Goal: Task Accomplishment & Management: Use online tool/utility

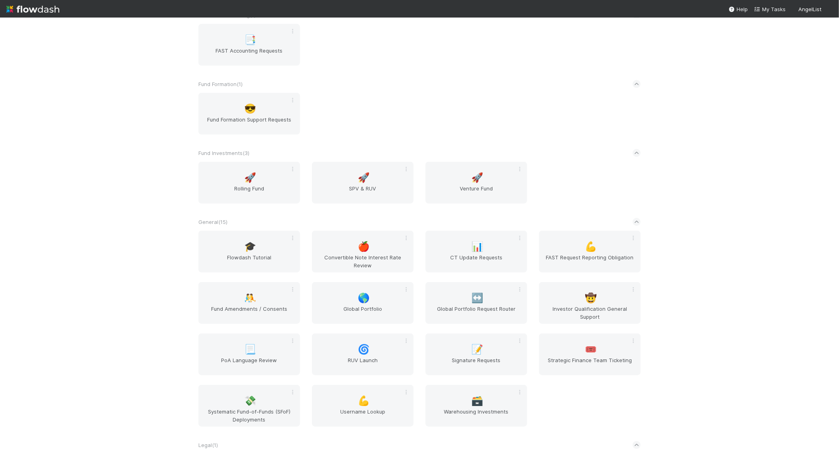
scroll to position [638, 0]
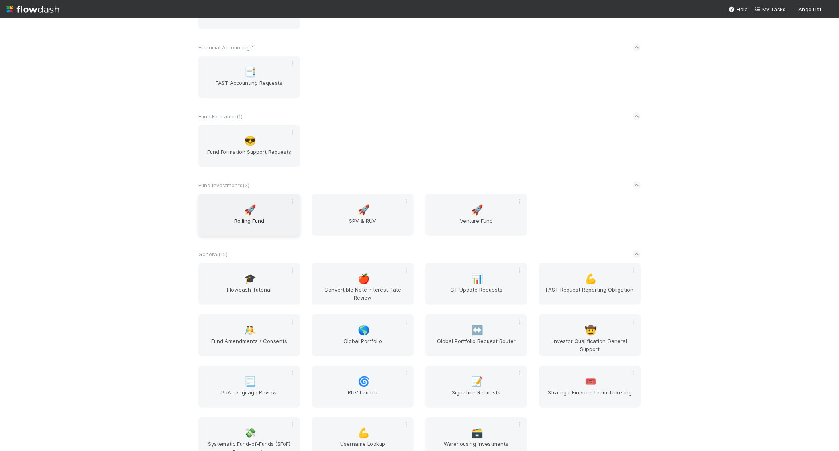
click at [252, 225] on span "Rolling Fund" at bounding box center [249, 225] width 95 height 16
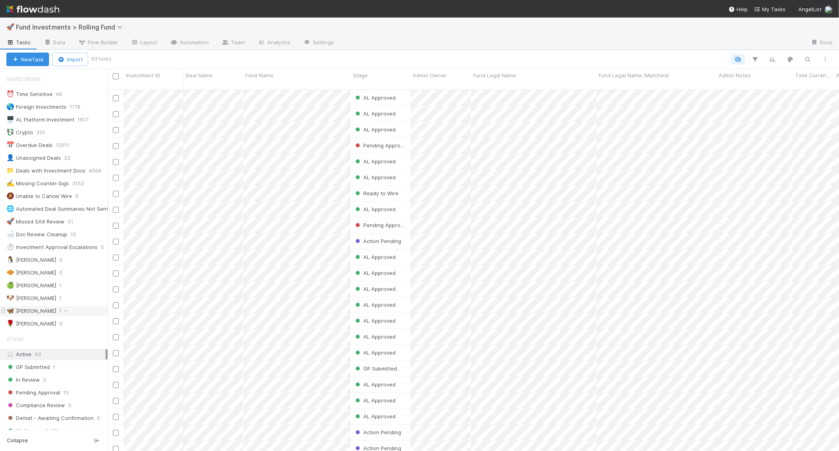
click at [72, 306] on div "🦋 [PERSON_NAME] 1" at bounding box center [56, 311] width 101 height 10
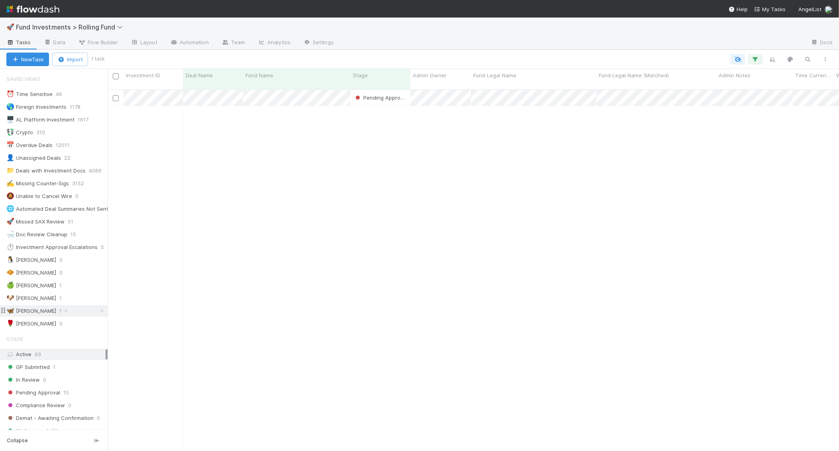
scroll to position [368, 731]
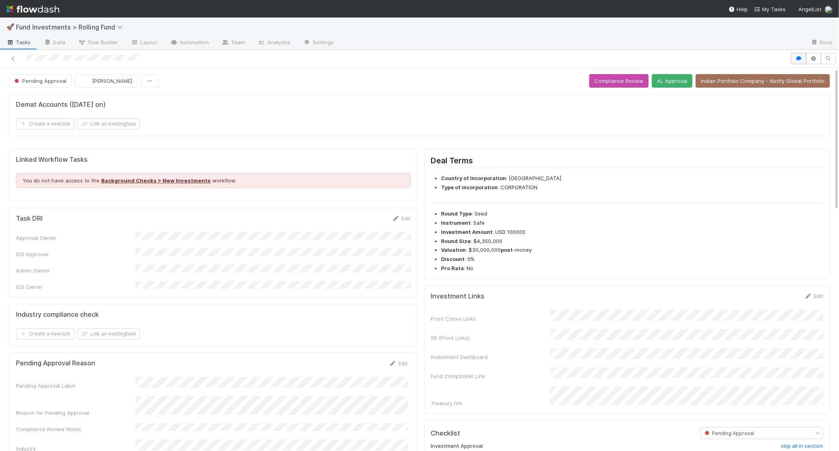
click at [799, 58] on icon "button" at bounding box center [799, 58] width 8 height 5
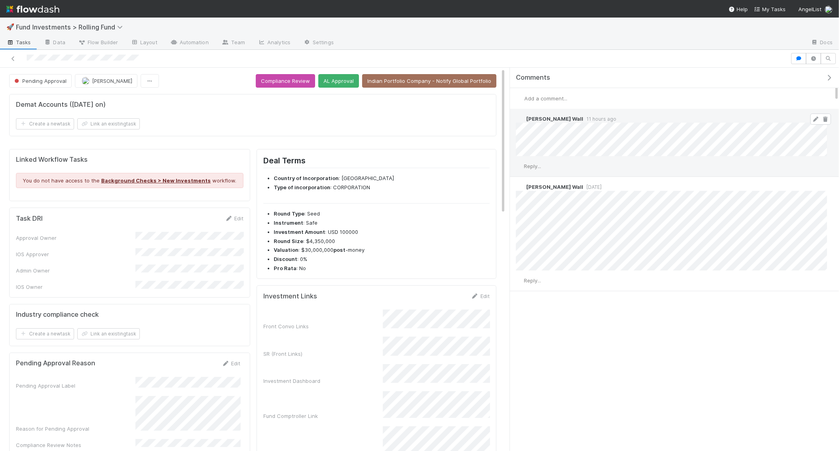
click at [550, 116] on span "[PERSON_NAME] Wall" at bounding box center [554, 119] width 57 height 6
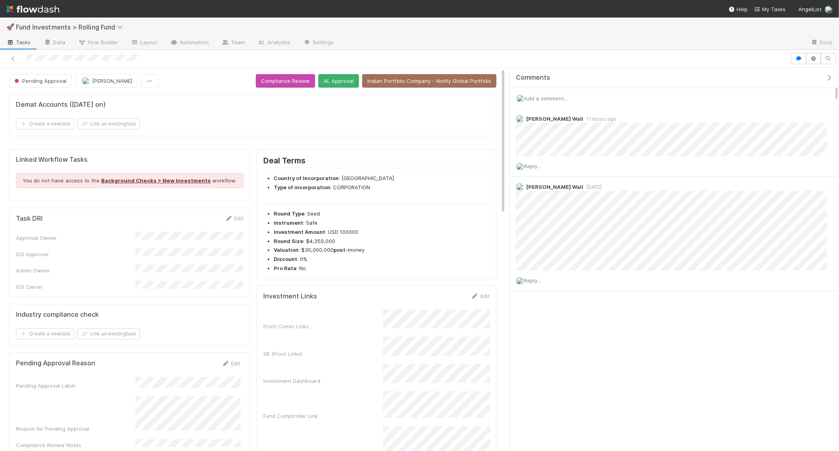
click at [550, 100] on div "Add a comment..." at bounding box center [674, 98] width 329 height 21
click at [550, 98] on span "Add a comment..." at bounding box center [545, 98] width 43 height 6
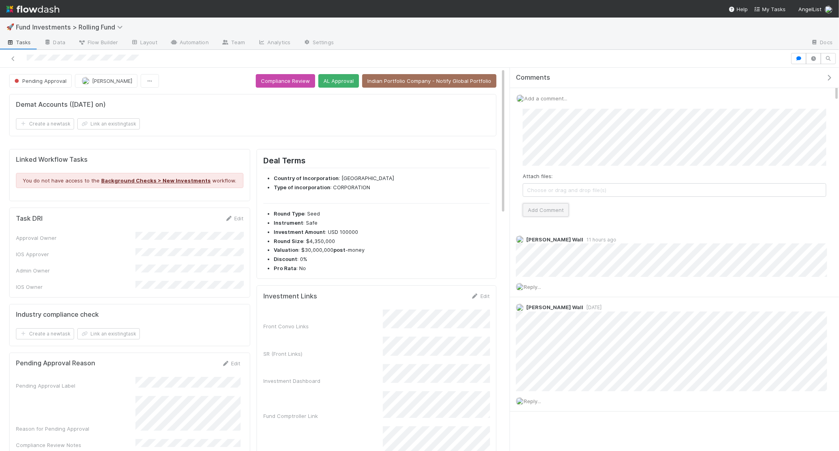
click at [542, 208] on button "Add Comment" at bounding box center [546, 210] width 46 height 14
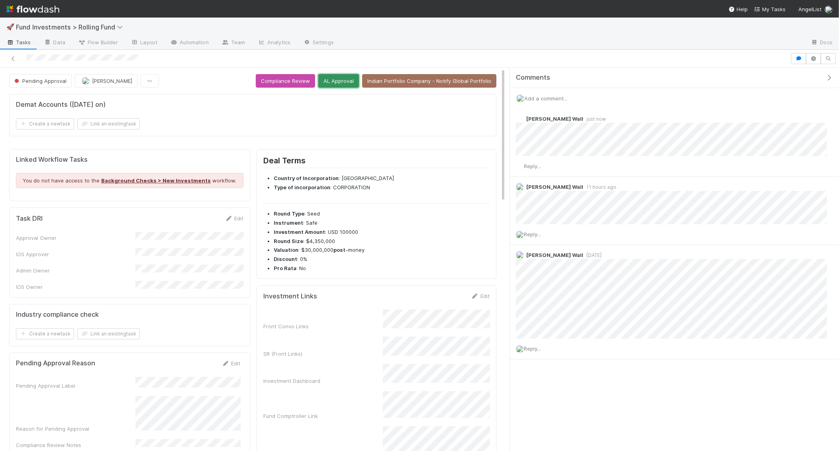
click at [346, 75] on button "AL Approval" at bounding box center [338, 81] width 41 height 14
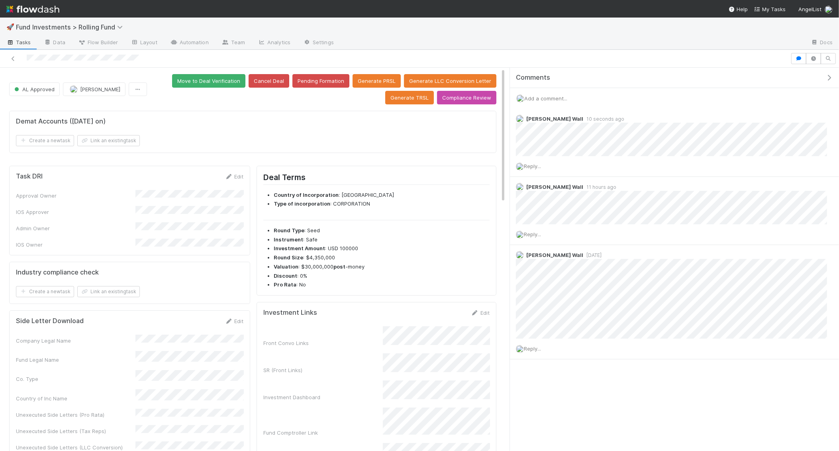
click at [551, 102] on div "Add a comment..." at bounding box center [674, 98] width 329 height 21
click at [552, 95] on span "Add a comment..." at bounding box center [545, 98] width 43 height 6
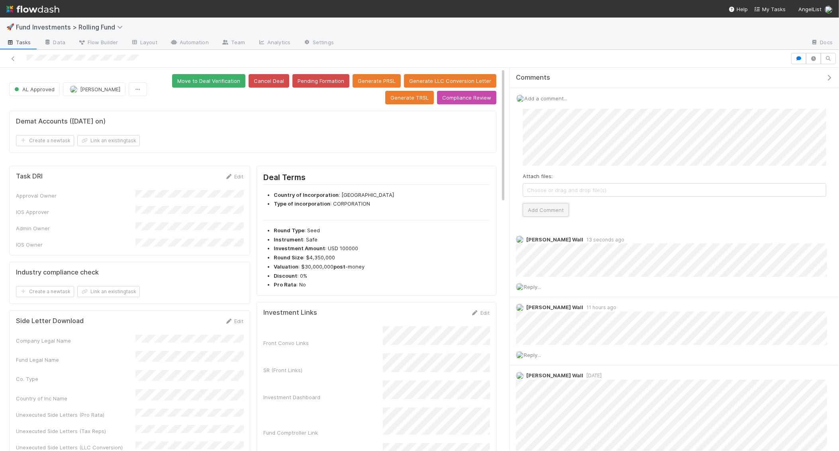
click at [540, 205] on button "Add Comment" at bounding box center [546, 210] width 46 height 14
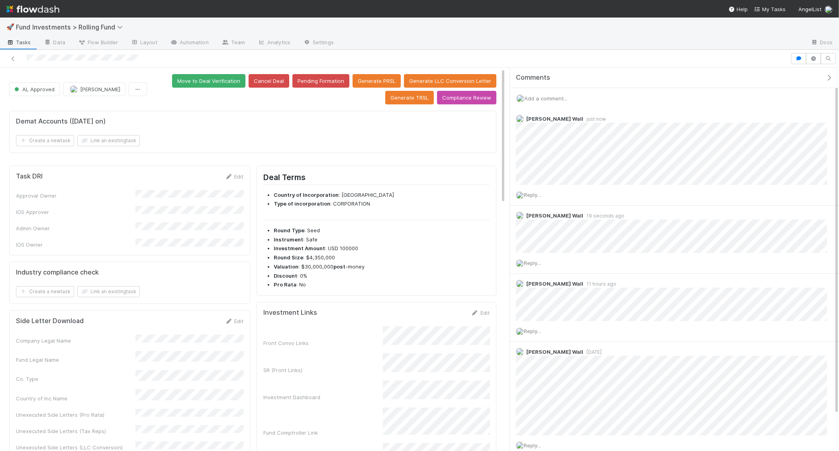
click at [29, 7] on img at bounding box center [32, 9] width 53 height 14
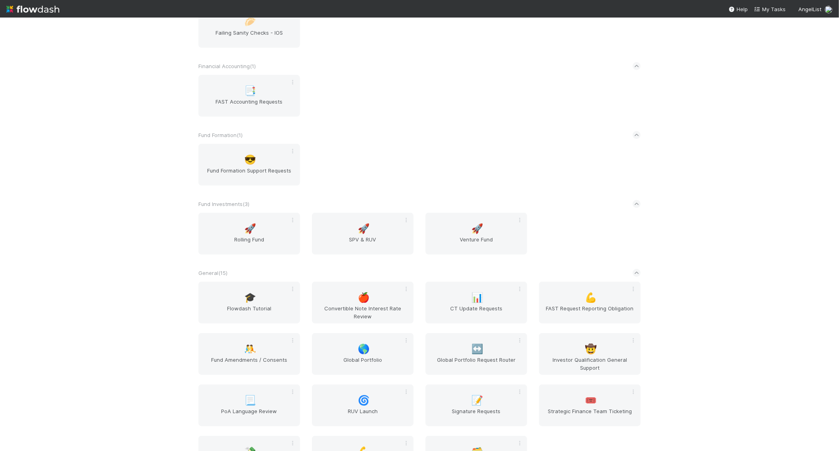
scroll to position [651, 0]
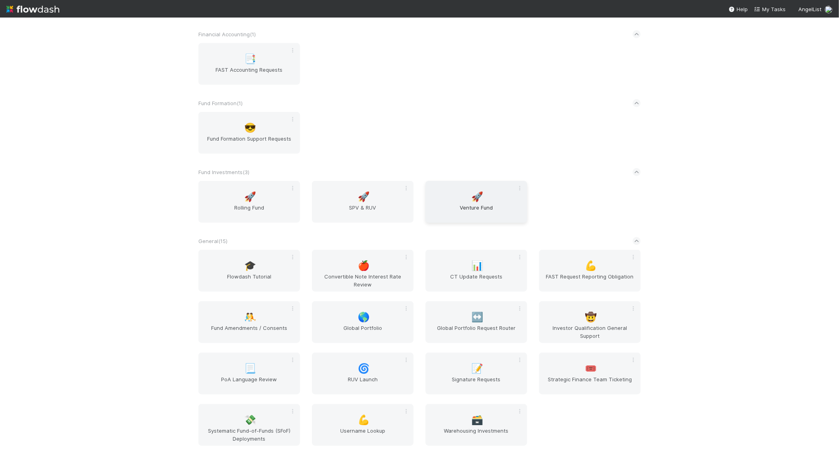
click at [469, 202] on div "🚀 Venture Fund" at bounding box center [476, 202] width 102 height 42
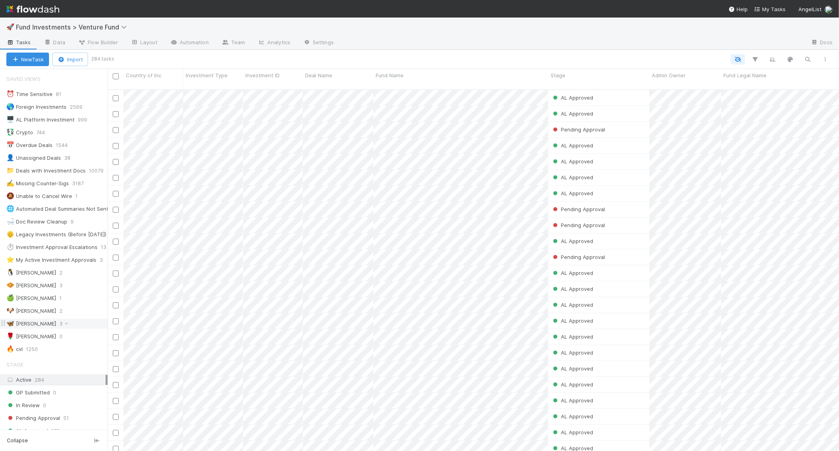
click at [29, 319] on div "🦋 [PERSON_NAME]" at bounding box center [31, 324] width 50 height 10
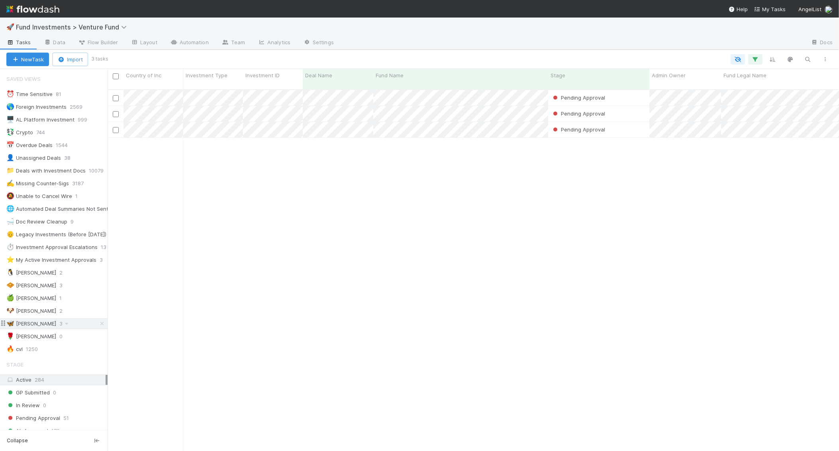
scroll to position [368, 731]
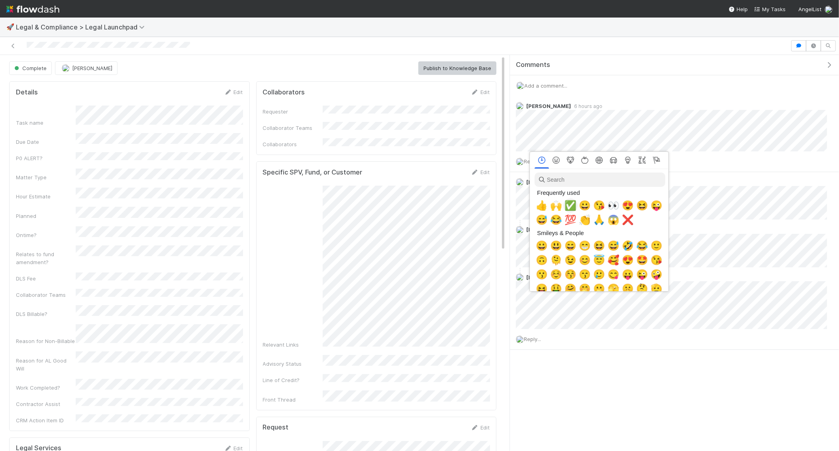
click at [573, 205] on span "✅" at bounding box center [570, 205] width 12 height 11
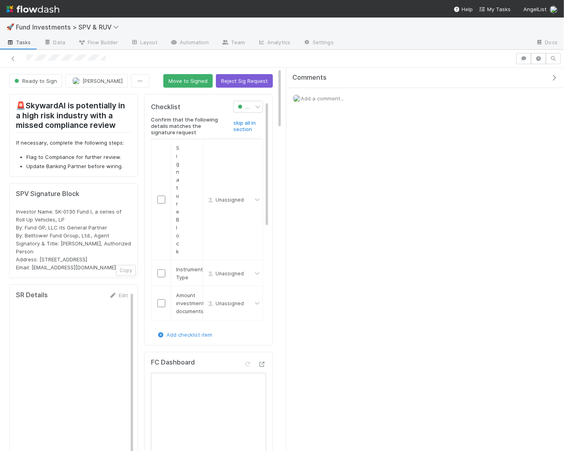
click at [553, 74] on icon "button" at bounding box center [554, 77] width 8 height 6
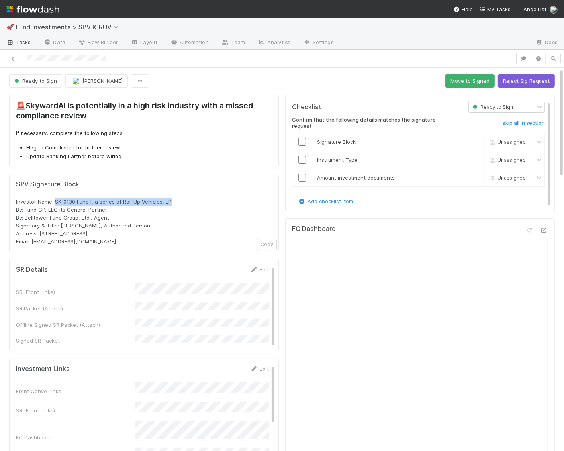
drag, startPoint x: 170, startPoint y: 200, endPoint x: 54, endPoint y: 201, distance: 116.7
click at [54, 201] on div "Investor Name: SK-0130 Fund I, a series of Roll Up Vehicles, LP By: Fund GP, LL…" at bounding box center [144, 222] width 256 height 48
copy span "SK-0130 Fund I, a series of Roll Up Vehicles, LP"
drag, startPoint x: 118, startPoint y: 233, endPoint x: 41, endPoint y: 233, distance: 76.9
click at [41, 233] on div "Investor Name: SK-0130 Fund I, a series of Roll Up Vehicles, LP By: Fund GP, LL…" at bounding box center [144, 222] width 256 height 48
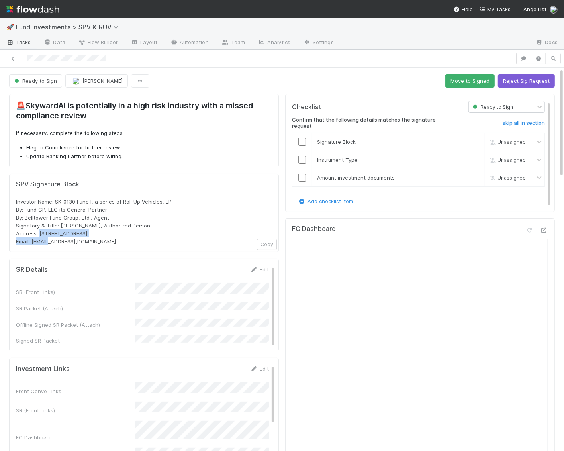
drag, startPoint x: 39, startPoint y: 233, endPoint x: 118, endPoint y: 232, distance: 79.7
click at [118, 232] on div "Investor Name: SK-0130 Fund I, a series of Roll Up Vehicles, LP By: Fund GP, LL…" at bounding box center [144, 222] width 256 height 48
copy span "PO Box 3217, Seattle, WA 98114"
drag, startPoint x: 92, startPoint y: 239, endPoint x: 31, endPoint y: 237, distance: 60.6
click at [31, 239] on div "Investor Name: SK-0130 Fund I, a series of Roll Up Vehicles, LP By: Fund GP, LL…" at bounding box center [144, 222] width 256 height 48
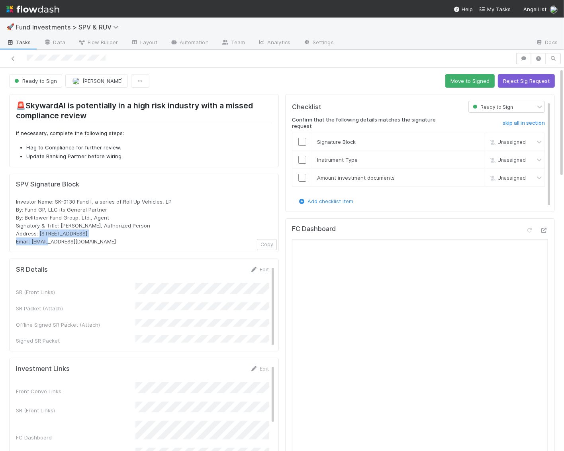
copy span "rollups@angellist.com"
drag, startPoint x: 111, startPoint y: 218, endPoint x: -13, endPoint y: 208, distance: 124.3
click at [0, 208] on html "🚀 Fund Investments > SPV & RUV Tasks Data Flow Builder Layout Automation Team A…" at bounding box center [282, 225] width 564 height 451
copy span "By: Fund GP, LLC its General Partner By: Belltower Fund Group, Ltd., Agent"
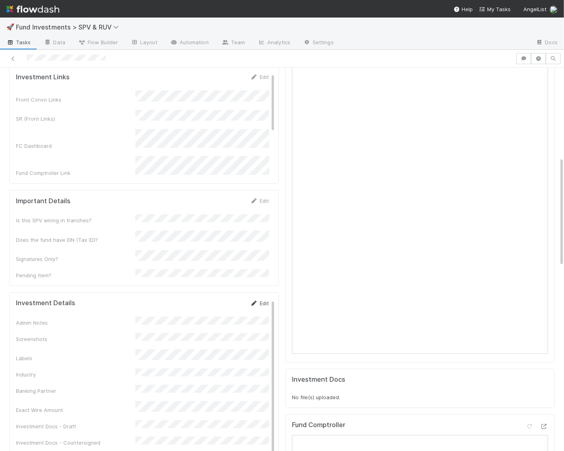
scroll to position [329, 0]
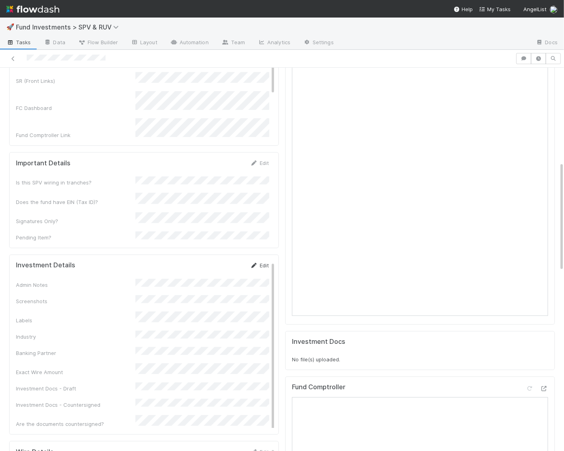
click at [264, 262] on link "Edit" at bounding box center [259, 265] width 19 height 6
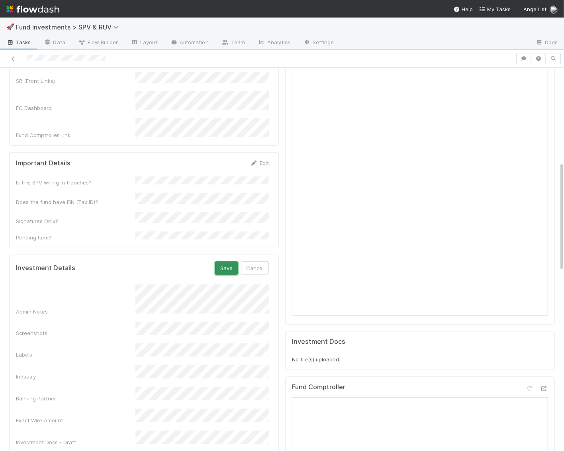
click at [228, 261] on button "Save" at bounding box center [226, 268] width 23 height 14
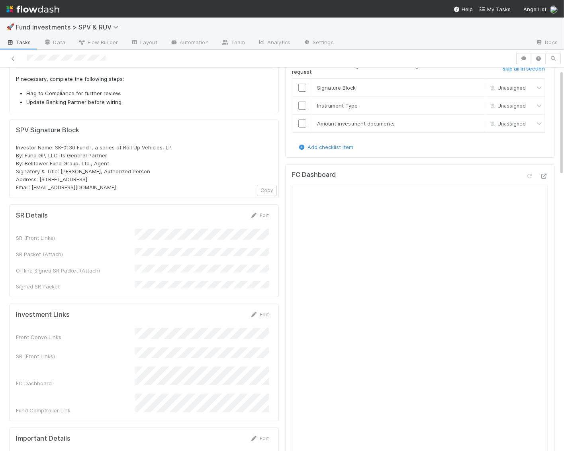
scroll to position [0, 0]
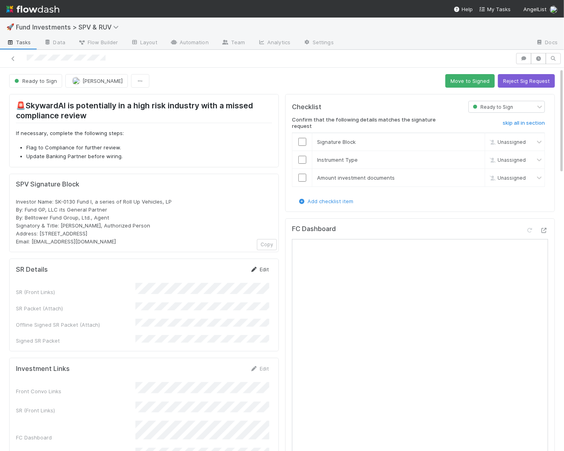
click at [267, 266] on link "Edit" at bounding box center [259, 269] width 19 height 6
click at [228, 269] on button "Save" at bounding box center [226, 272] width 23 height 14
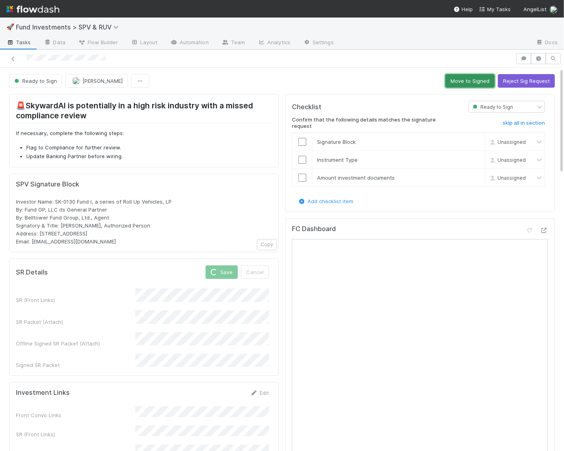
click at [455, 82] on button "Move to Signed" at bounding box center [469, 81] width 49 height 14
